Goal: Information Seeking & Learning: Learn about a topic

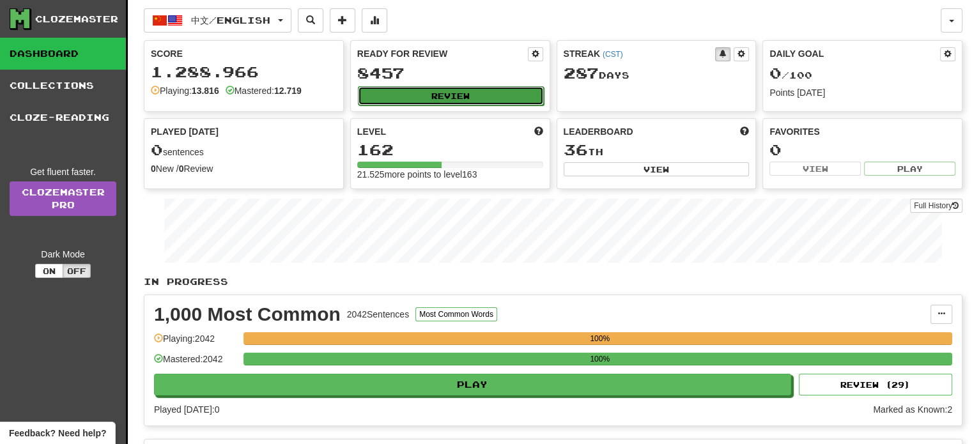
click at [440, 95] on button "Review" at bounding box center [451, 95] width 186 height 19
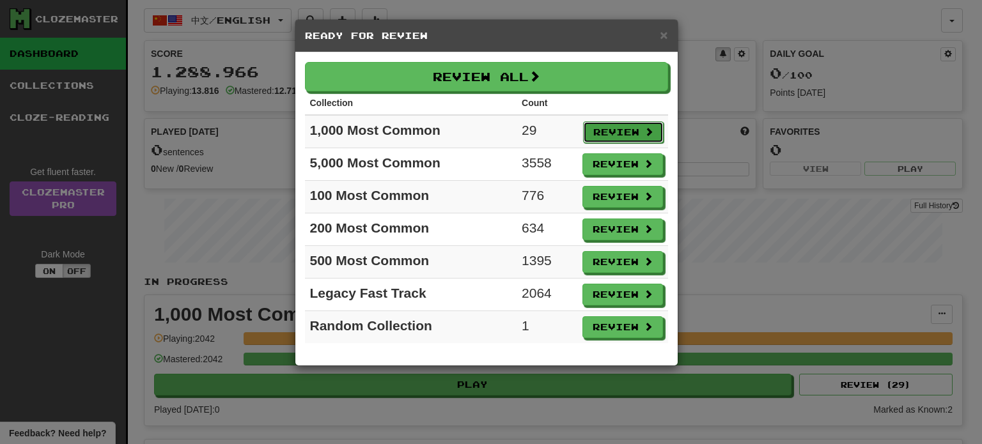
click at [616, 130] on button "Review" at bounding box center [623, 132] width 81 height 22
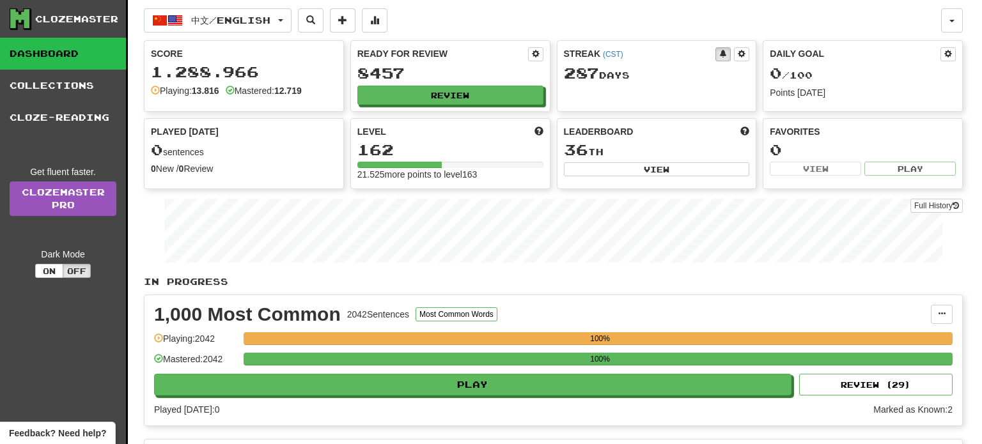
select select "**"
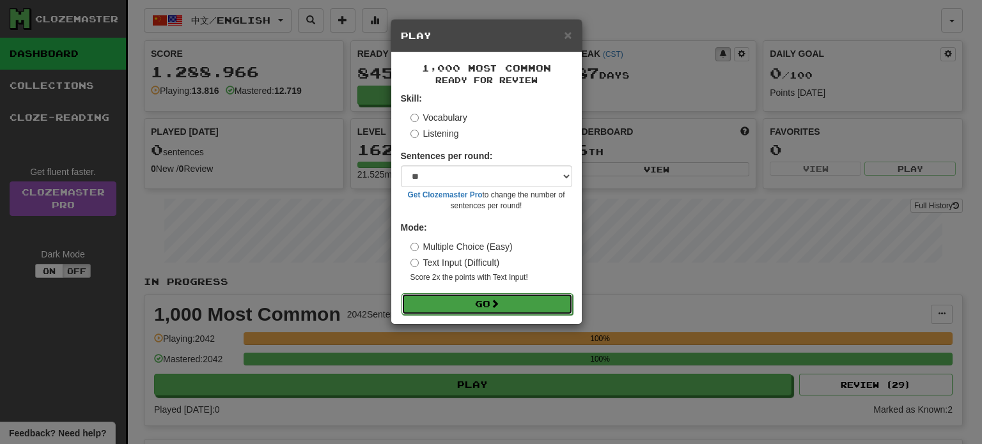
click at [510, 297] on button "Go" at bounding box center [486, 304] width 171 height 22
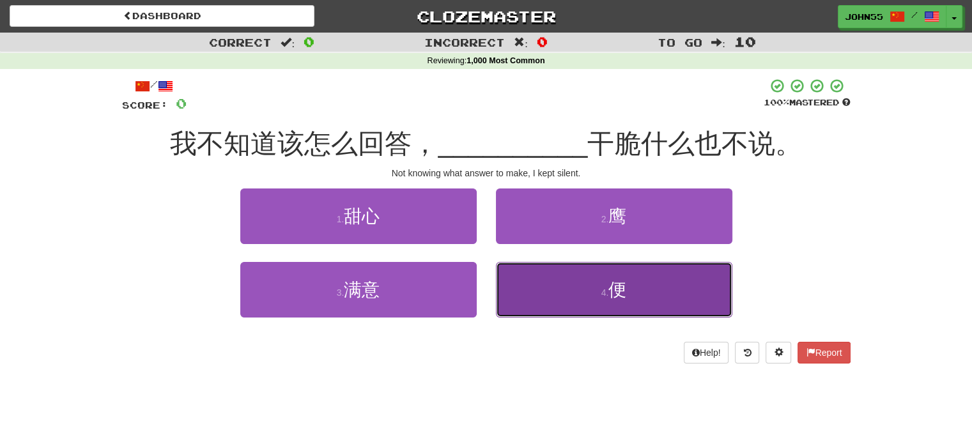
click at [622, 273] on button "4 . 便" at bounding box center [614, 290] width 237 height 56
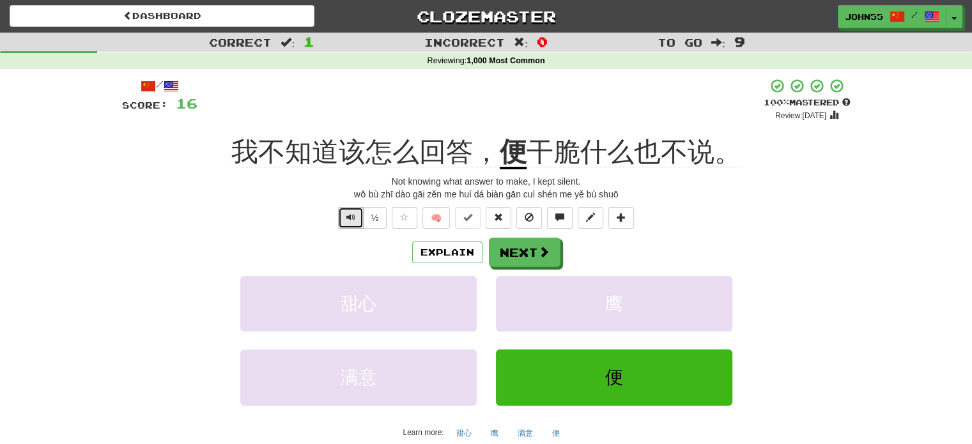
click at [347, 214] on span "Text-to-speech controls" at bounding box center [351, 217] width 9 height 9
click at [526, 253] on button "Next" at bounding box center [526, 252] width 72 height 29
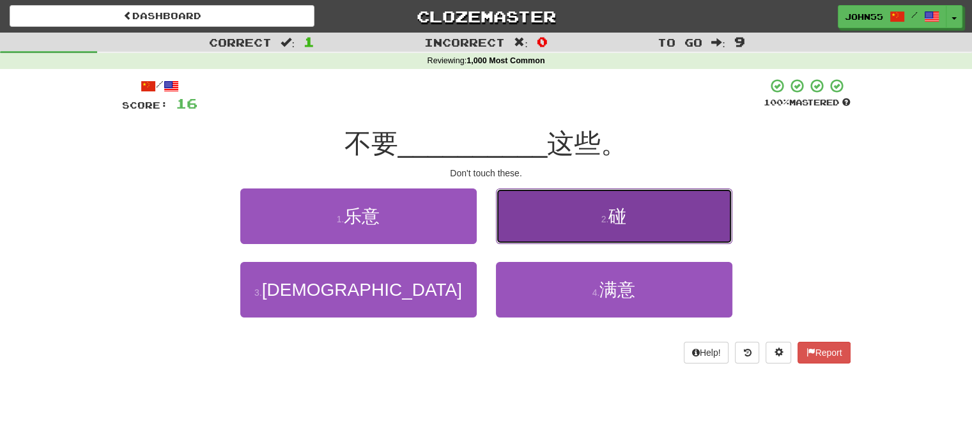
click at [557, 223] on button "2 . 碰" at bounding box center [614, 217] width 237 height 56
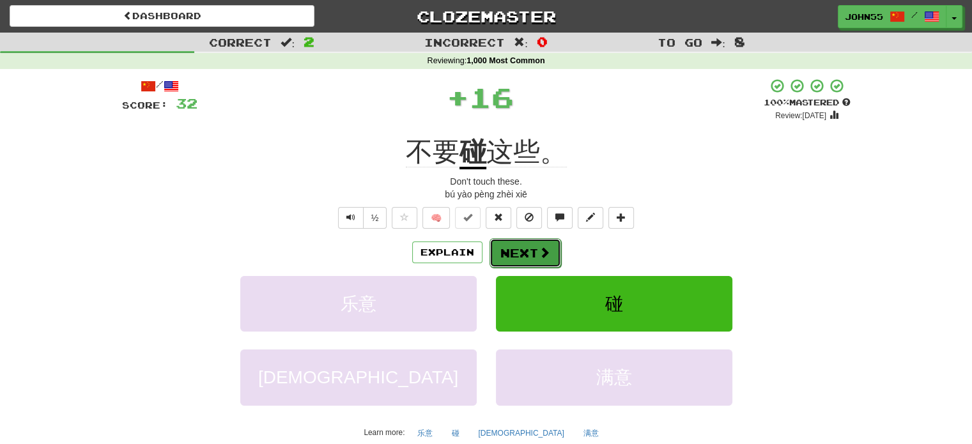
click at [523, 257] on button "Next" at bounding box center [526, 252] width 72 height 29
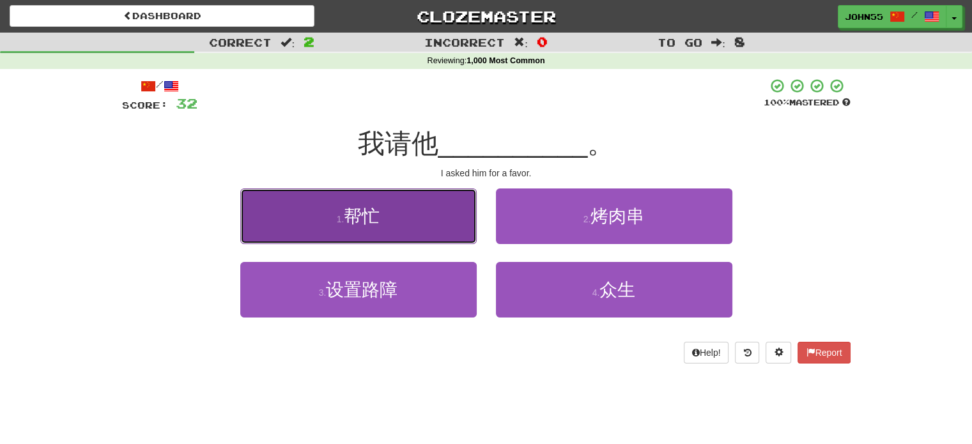
click at [437, 229] on button "1 . 帮忙" at bounding box center [358, 217] width 237 height 56
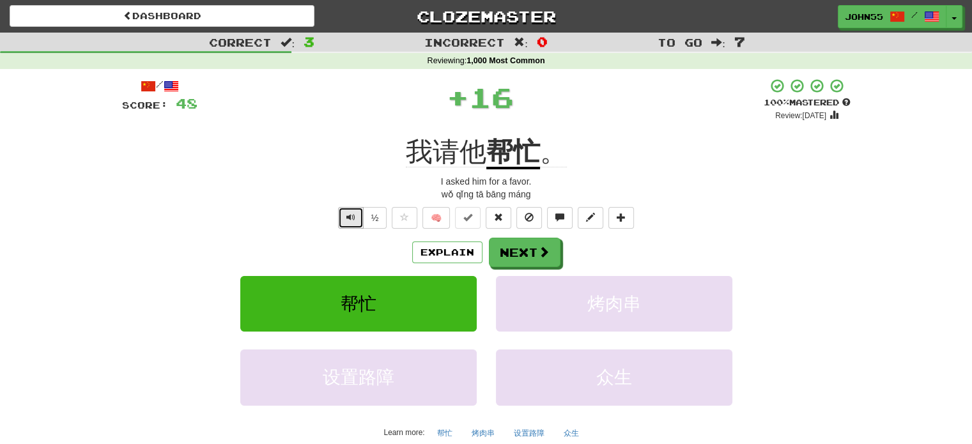
click at [348, 217] on span "Text-to-speech controls" at bounding box center [351, 217] width 9 height 9
click at [522, 263] on button "Next" at bounding box center [526, 252] width 72 height 29
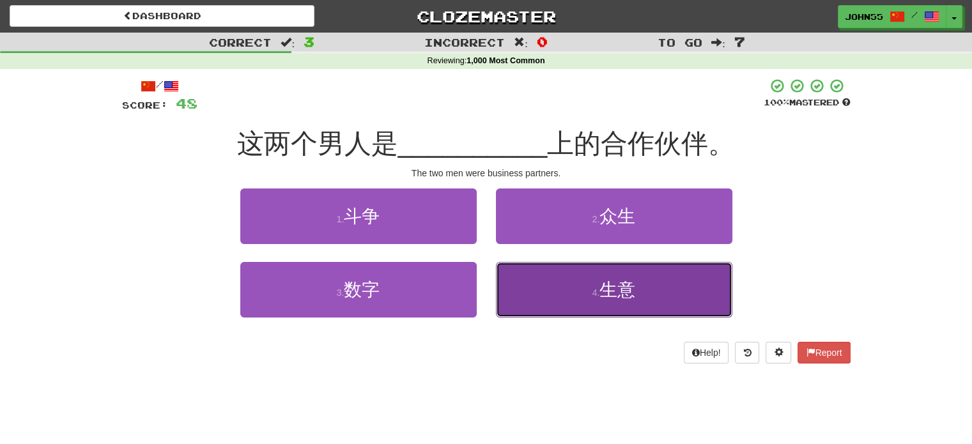
click at [562, 291] on button "4 . 生意" at bounding box center [614, 290] width 237 height 56
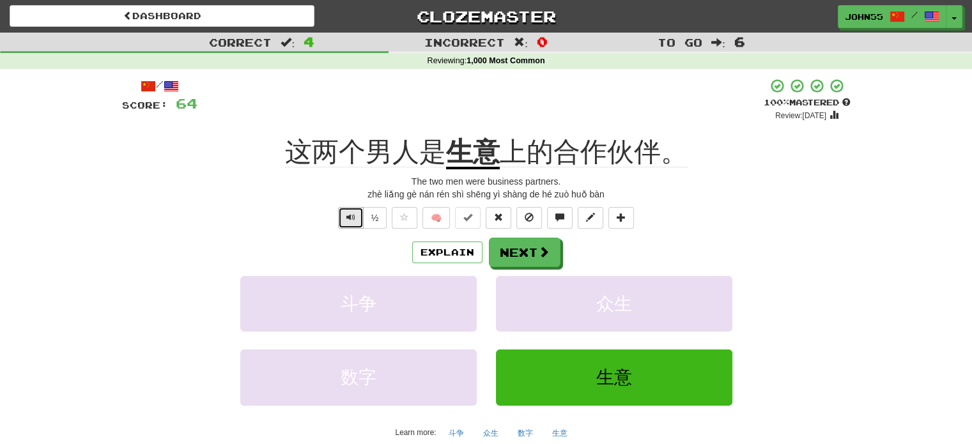
click at [348, 219] on span "Text-to-speech controls" at bounding box center [351, 217] width 9 height 9
click at [355, 224] on button "Text-to-speech controls" at bounding box center [351, 218] width 26 height 22
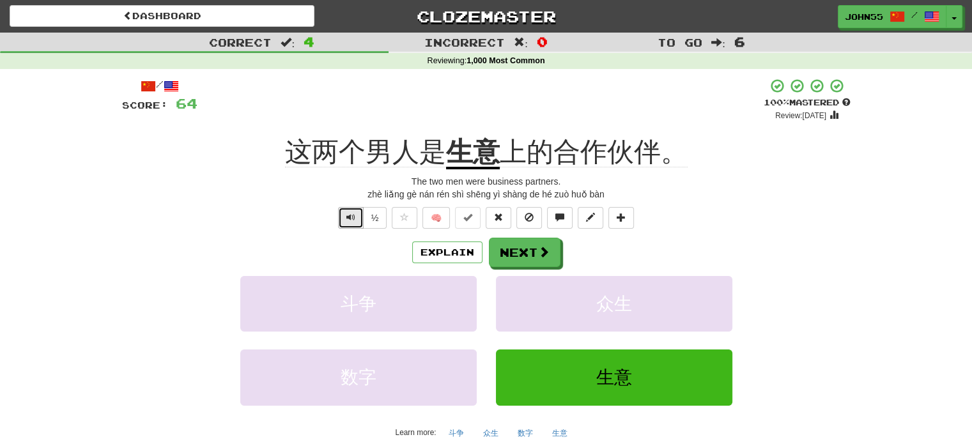
click at [355, 224] on button "Text-to-speech controls" at bounding box center [351, 218] width 26 height 22
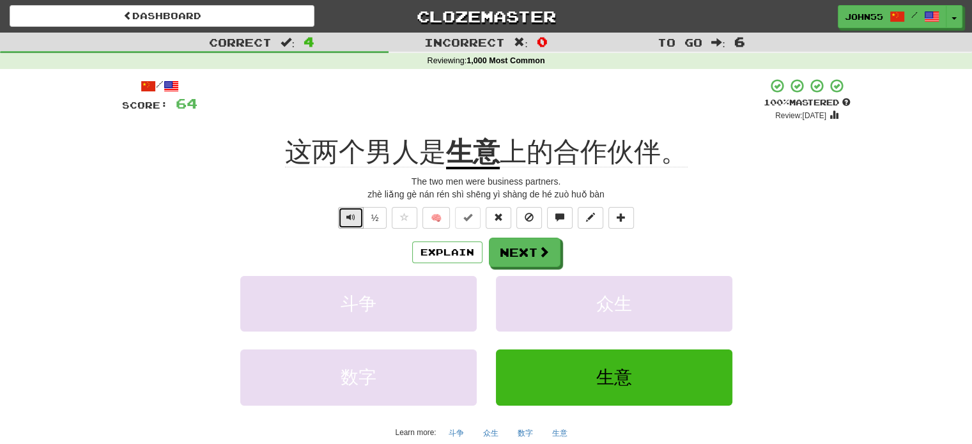
click at [355, 224] on button "Text-to-speech controls" at bounding box center [351, 218] width 26 height 22
click at [524, 254] on button "Next" at bounding box center [526, 252] width 72 height 29
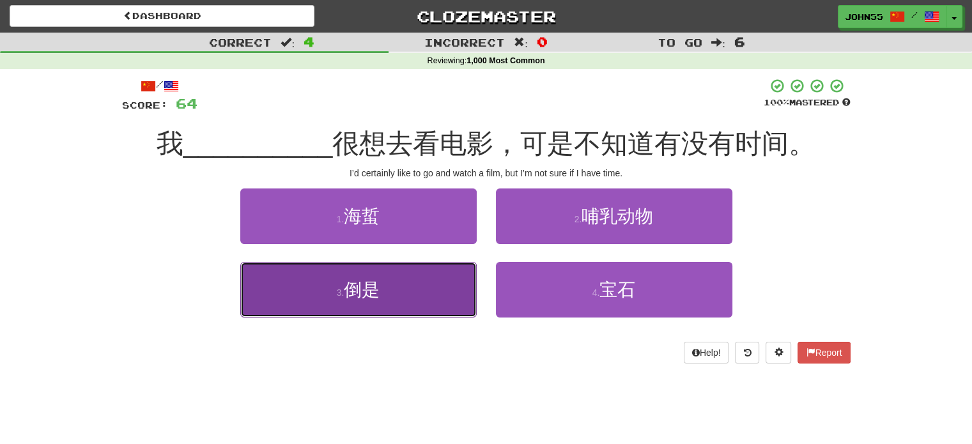
click at [355, 295] on span "倒是" at bounding box center [362, 290] width 36 height 20
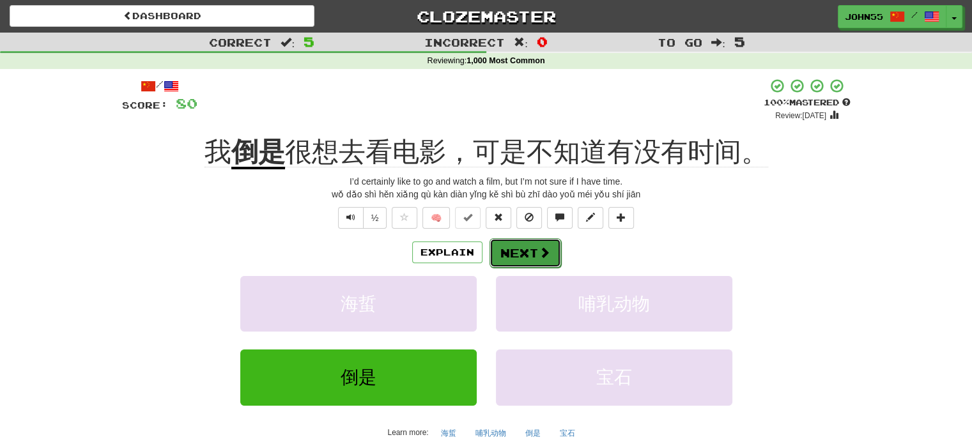
click at [516, 255] on button "Next" at bounding box center [526, 252] width 72 height 29
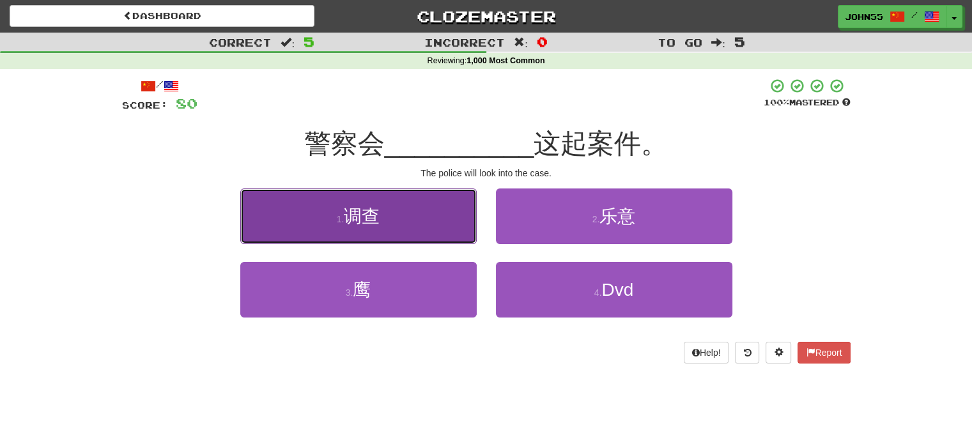
click at [394, 209] on button "1 . 调查" at bounding box center [358, 217] width 237 height 56
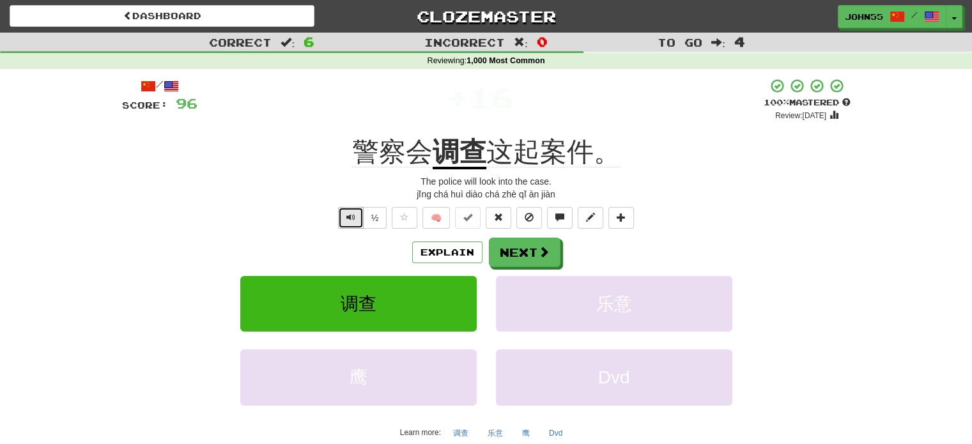
click at [348, 219] on span "Text-to-speech controls" at bounding box center [351, 217] width 9 height 9
click at [527, 254] on button "Next" at bounding box center [526, 252] width 72 height 29
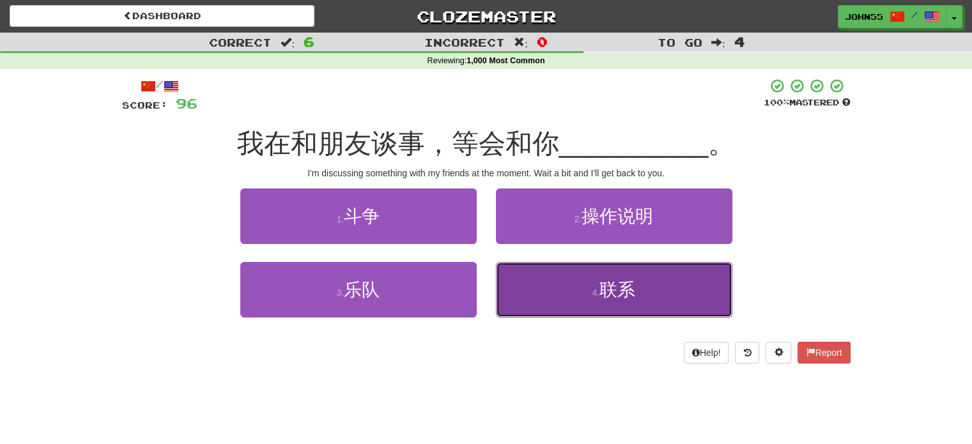
click at [557, 297] on button "4 . 联系" at bounding box center [614, 290] width 237 height 56
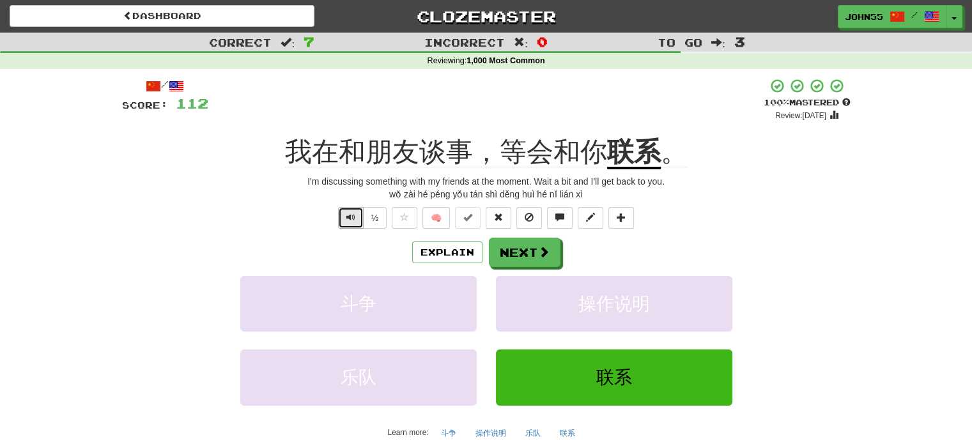
click at [350, 217] on span "Text-to-speech controls" at bounding box center [351, 217] width 9 height 9
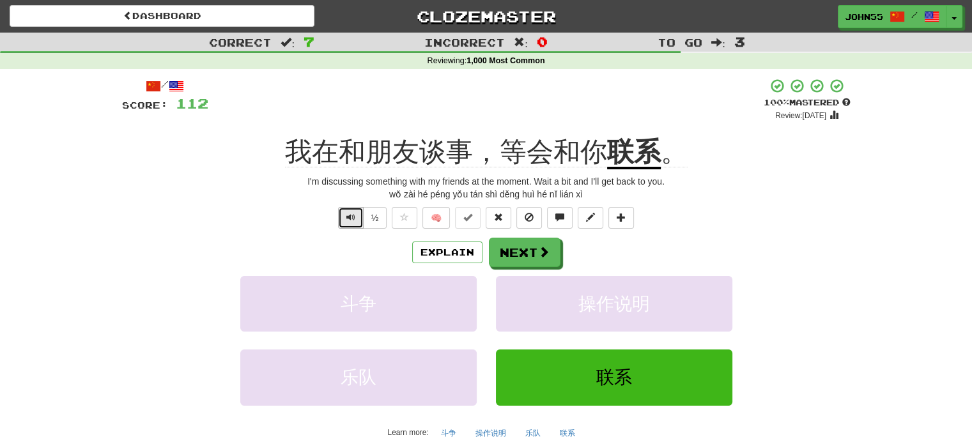
click at [350, 217] on span "Text-to-speech controls" at bounding box center [351, 217] width 9 height 9
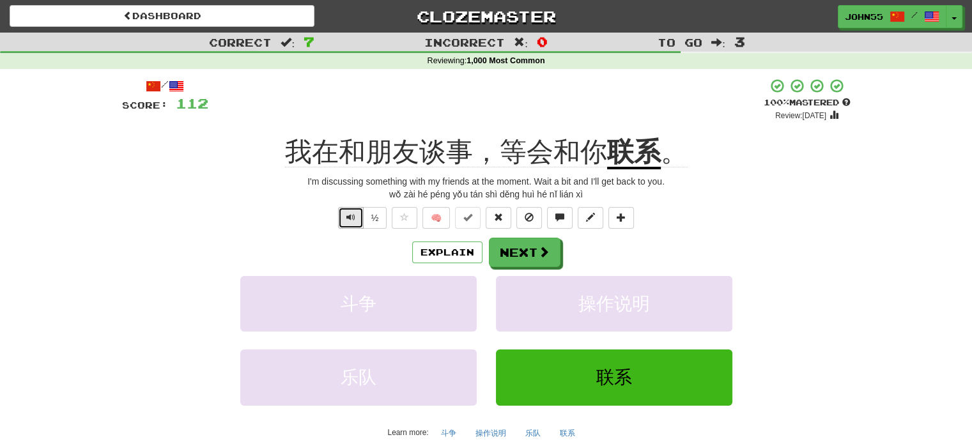
click at [350, 217] on span "Text-to-speech controls" at bounding box center [351, 217] width 9 height 9
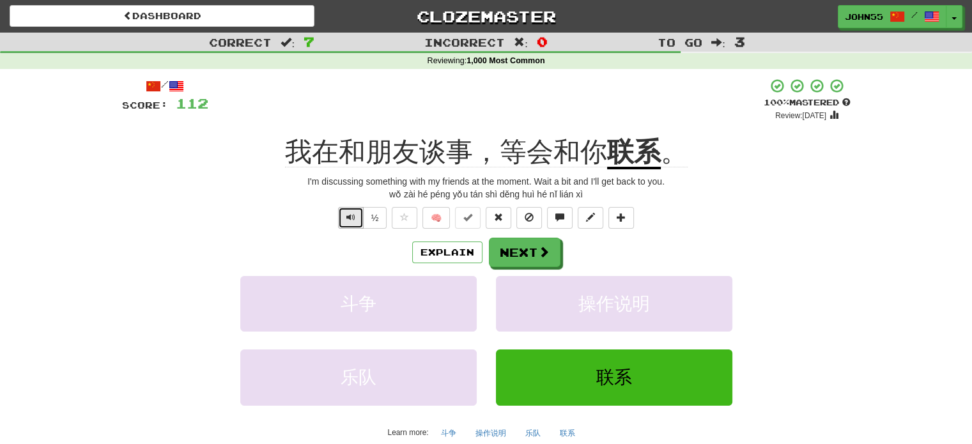
click at [350, 217] on span "Text-to-speech controls" at bounding box center [351, 217] width 9 height 9
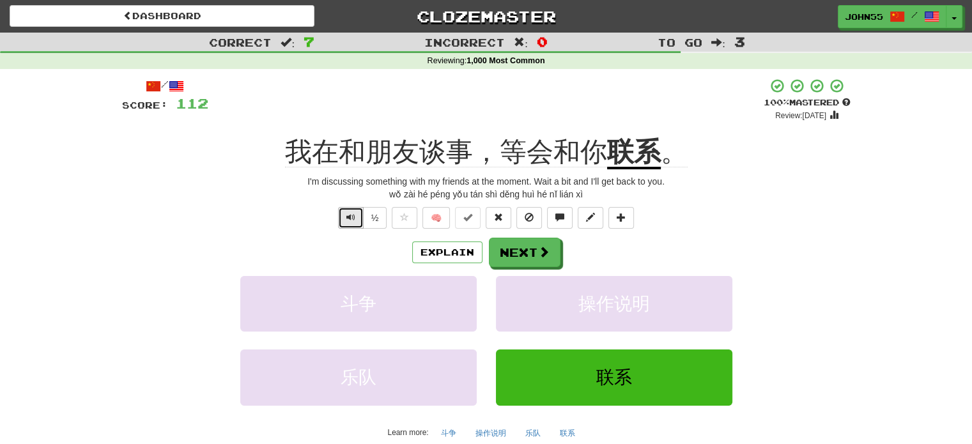
click at [350, 217] on span "Text-to-speech controls" at bounding box center [351, 217] width 9 height 9
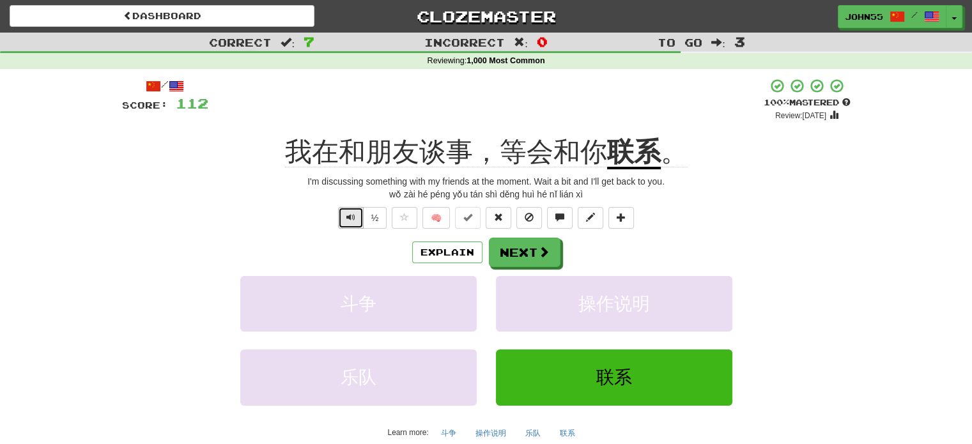
click at [350, 217] on span "Text-to-speech controls" at bounding box center [351, 217] width 9 height 9
click at [522, 251] on button "Next" at bounding box center [526, 252] width 72 height 29
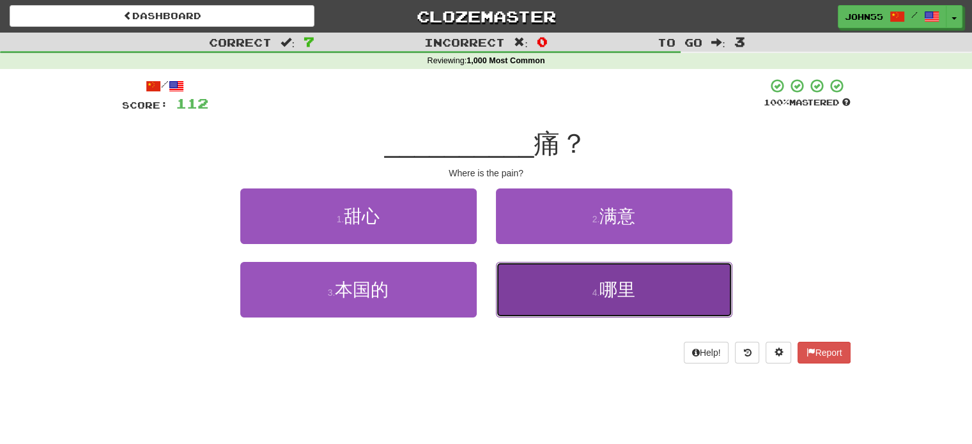
click at [573, 281] on button "4 . 哪里" at bounding box center [614, 290] width 237 height 56
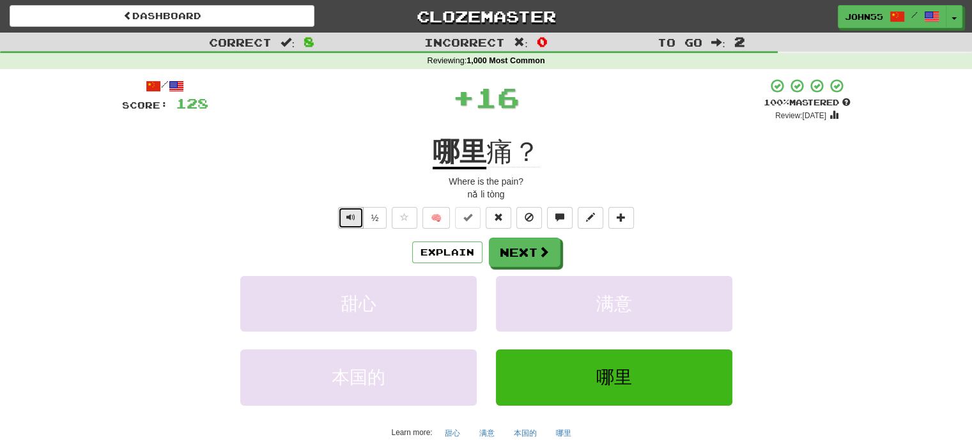
click at [348, 221] on span "Text-to-speech controls" at bounding box center [351, 217] width 9 height 9
click at [523, 252] on button "Next" at bounding box center [526, 252] width 72 height 29
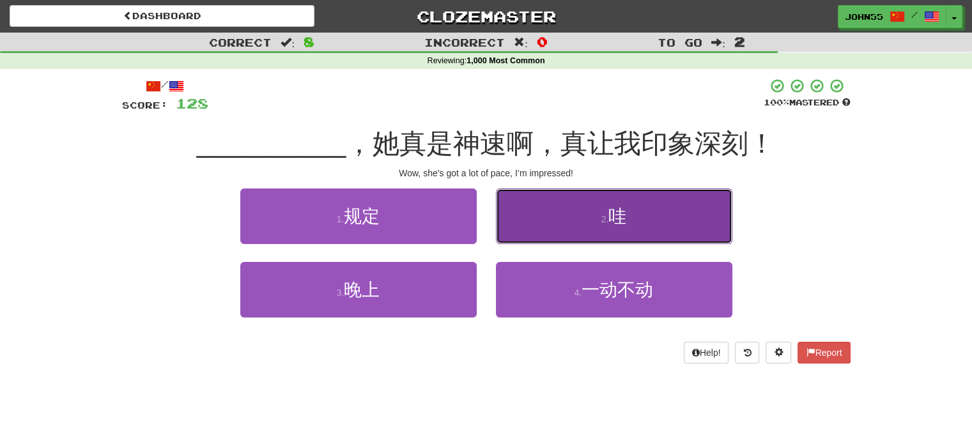
click at [563, 220] on button "2 . 哇" at bounding box center [614, 217] width 237 height 56
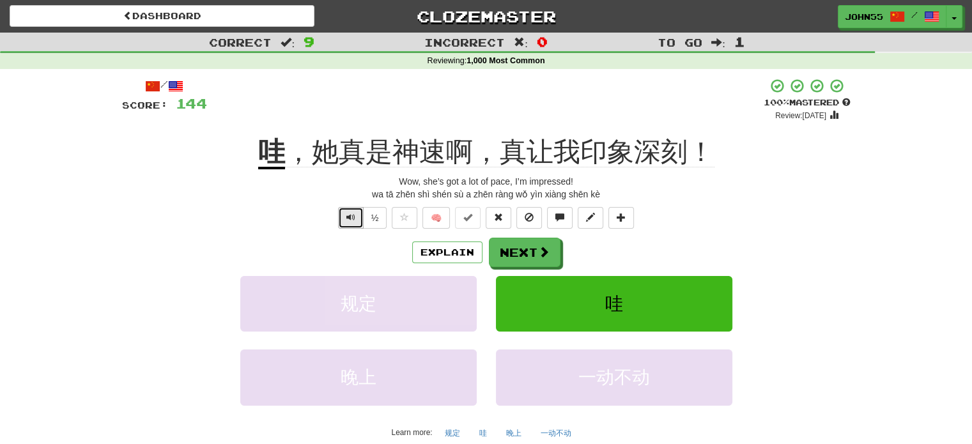
click at [340, 219] on button "Text-to-speech controls" at bounding box center [351, 218] width 26 height 22
click at [518, 253] on button "Next" at bounding box center [526, 252] width 72 height 29
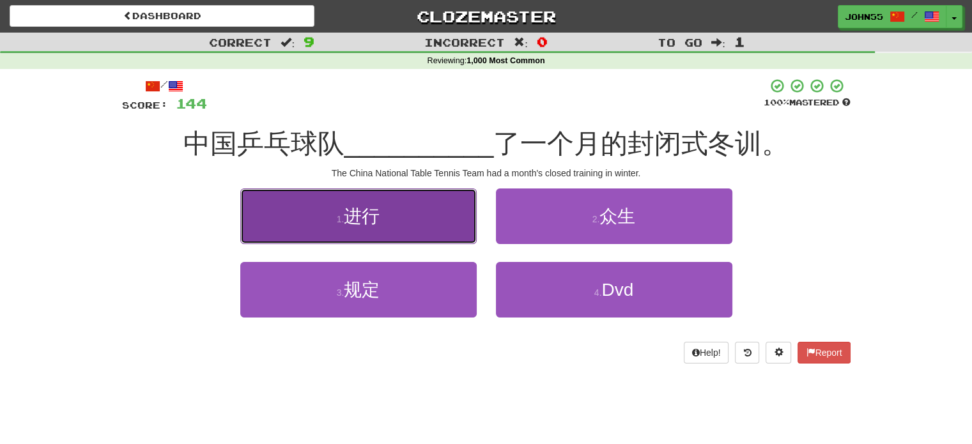
click at [354, 212] on span "进行" at bounding box center [362, 217] width 36 height 20
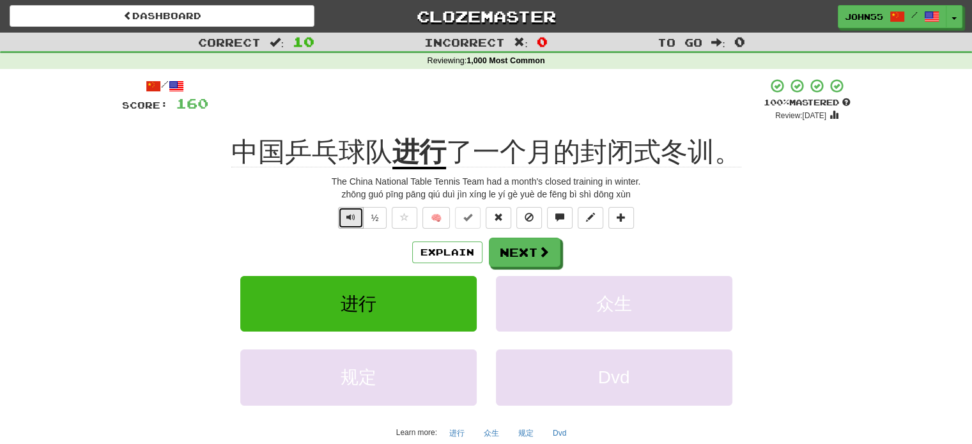
click at [347, 218] on span "Text-to-speech controls" at bounding box center [351, 217] width 9 height 9
click at [517, 253] on button "Next" at bounding box center [526, 252] width 72 height 29
